Goal: Information Seeking & Learning: Understand process/instructions

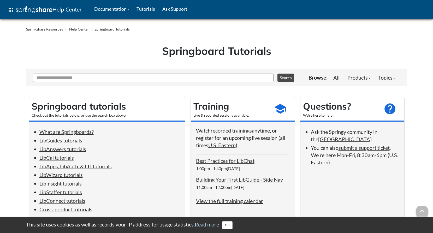
scroll to position [107, 0]
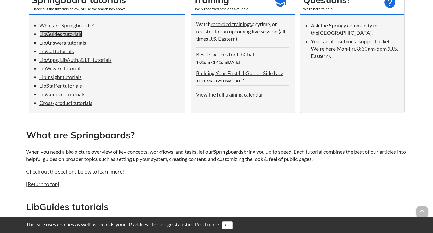
click at [73, 34] on link "LibGuides tutorials" at bounding box center [60, 34] width 43 height 6
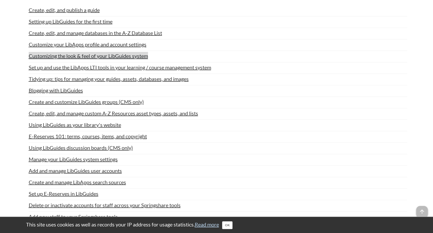
scroll to position [314, 0]
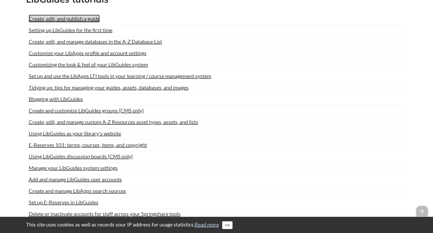
click at [87, 22] on link "Create, edit, and publish a guide" at bounding box center [64, 19] width 71 height 8
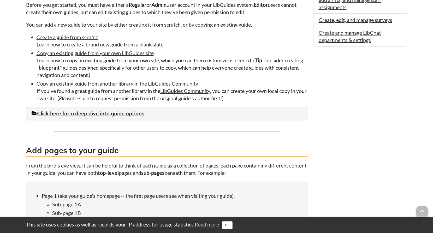
scroll to position [320, 0]
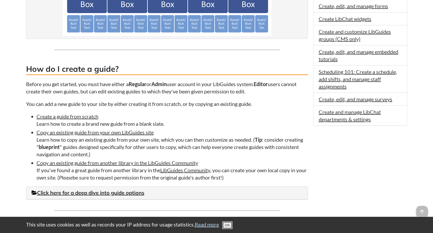
click at [228, 229] on button "OK" at bounding box center [227, 226] width 10 height 8
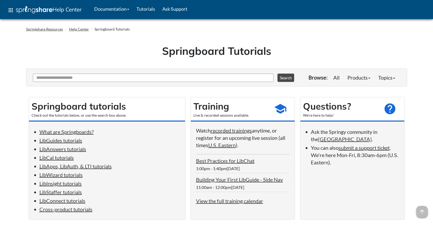
scroll to position [314, 0]
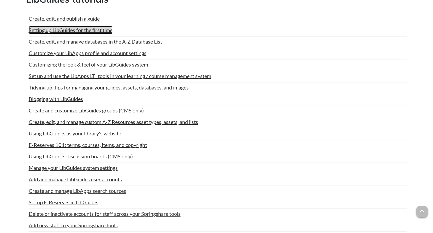
click at [57, 34] on link "Setting up LibGuides for the first time" at bounding box center [71, 30] width 84 height 8
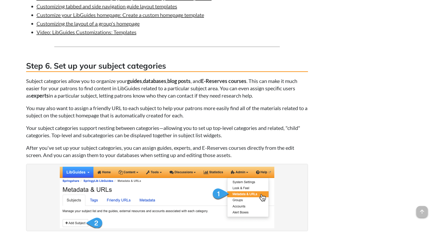
scroll to position [1359, 0]
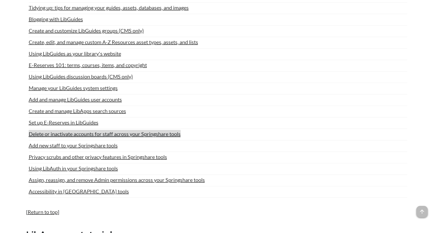
scroll to position [288, 0]
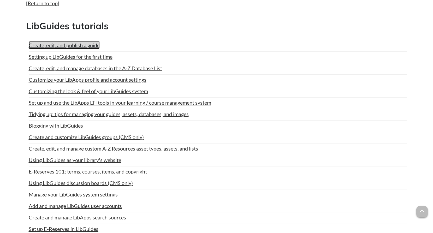
click at [87, 49] on link "Create, edit, and publish a guide" at bounding box center [64, 45] width 71 height 8
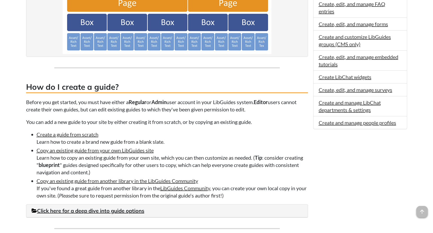
scroll to position [346, 0]
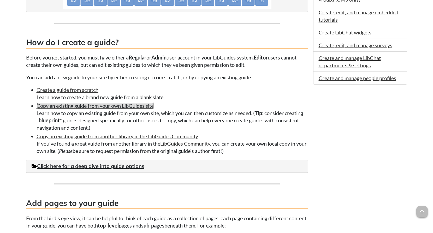
click at [112, 108] on link "Copy an existing guide from your own LibGuides site" at bounding box center [95, 106] width 117 height 6
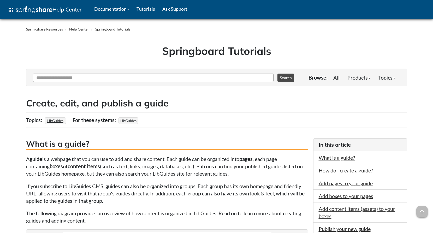
scroll to position [346, 0]
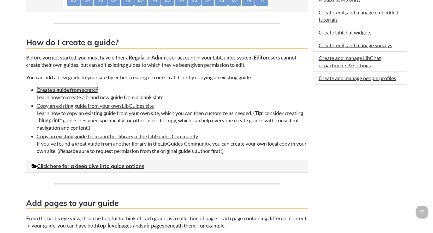
click at [94, 88] on link "Create a guide from scratch" at bounding box center [68, 90] width 62 height 6
